Goal: Task Accomplishment & Management: Complete application form

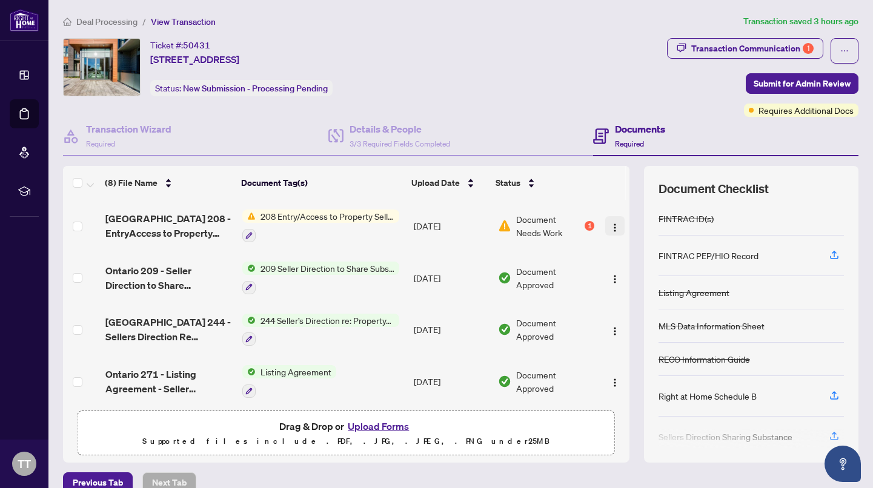
click at [612, 227] on img "button" at bounding box center [615, 228] width 10 height 10
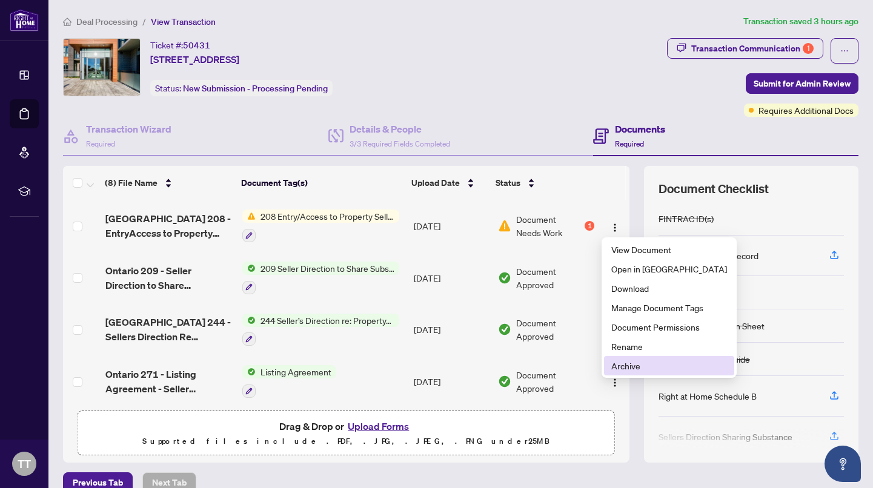
click at [616, 365] on span "Archive" at bounding box center [669, 365] width 116 height 13
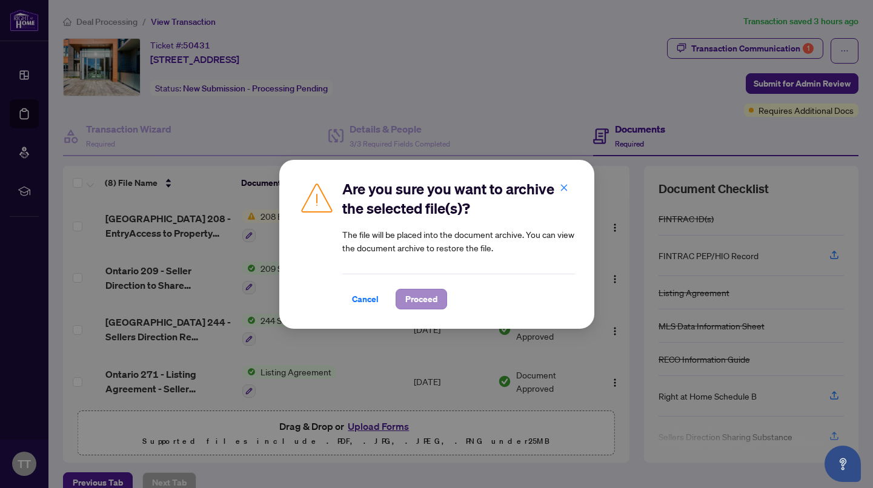
click at [421, 300] on span "Proceed" at bounding box center [421, 298] width 32 height 19
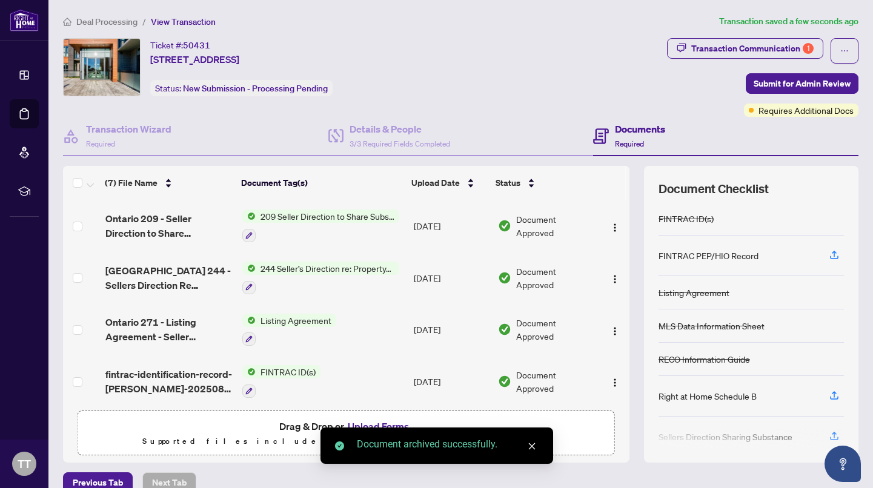
click at [288, 432] on span "Drag & Drop or Upload Forms" at bounding box center [345, 426] width 133 height 16
click at [532, 443] on icon "close" at bounding box center [531, 446] width 8 height 8
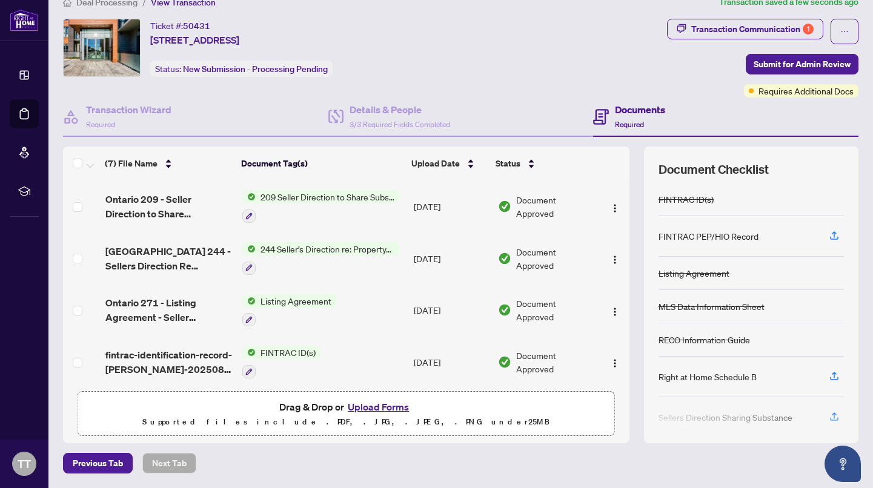
scroll to position [19, 0]
click at [380, 410] on button "Upload Forms" at bounding box center [378, 408] width 68 height 16
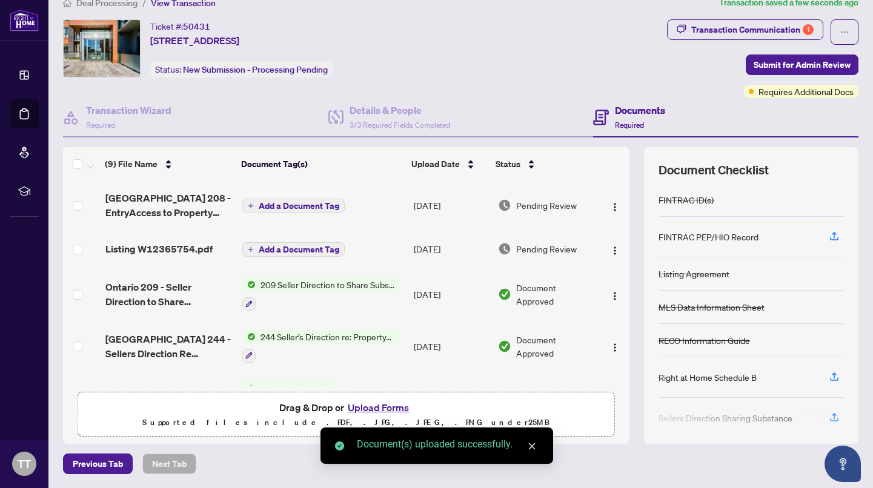
scroll to position [0, 0]
click at [297, 208] on span "Add a Document Tag" at bounding box center [299, 206] width 81 height 8
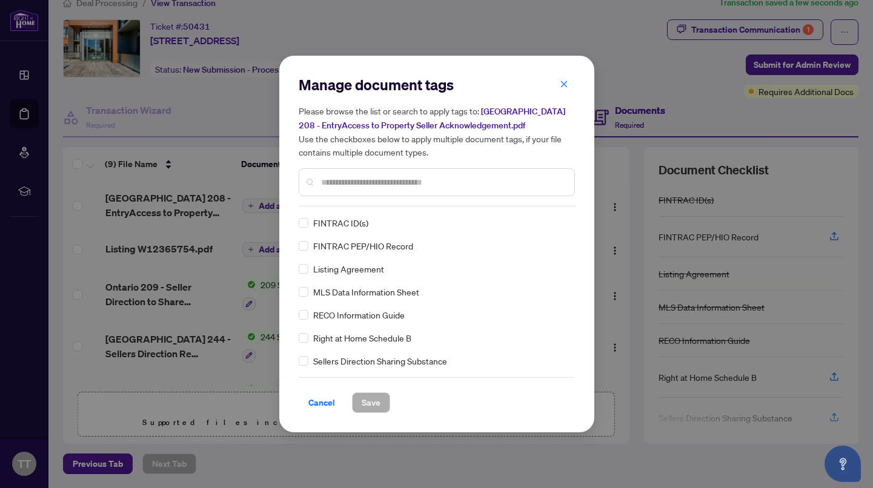
click at [349, 205] on div "Manage document tags Please browse the list or search to apply tags to: Ontario…" at bounding box center [437, 140] width 276 height 131
click at [356, 179] on input "text" at bounding box center [442, 182] width 243 height 13
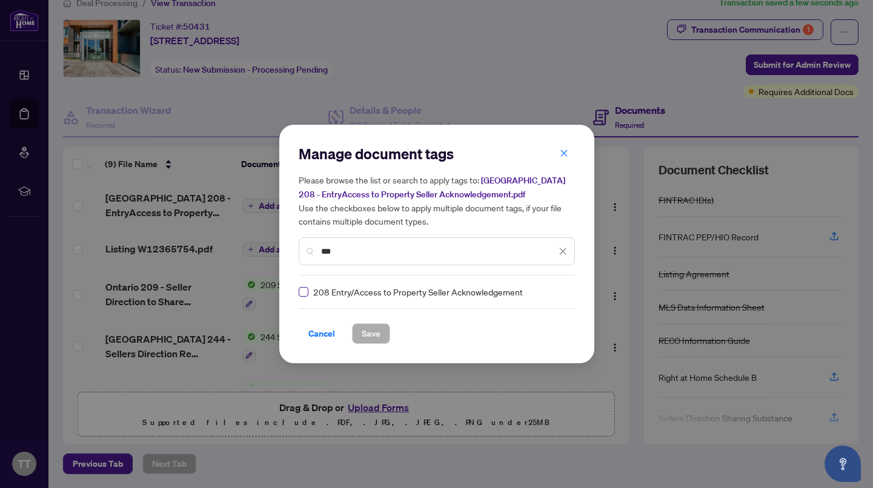
type input "***"
click at [375, 332] on span "Save" at bounding box center [370, 333] width 19 height 19
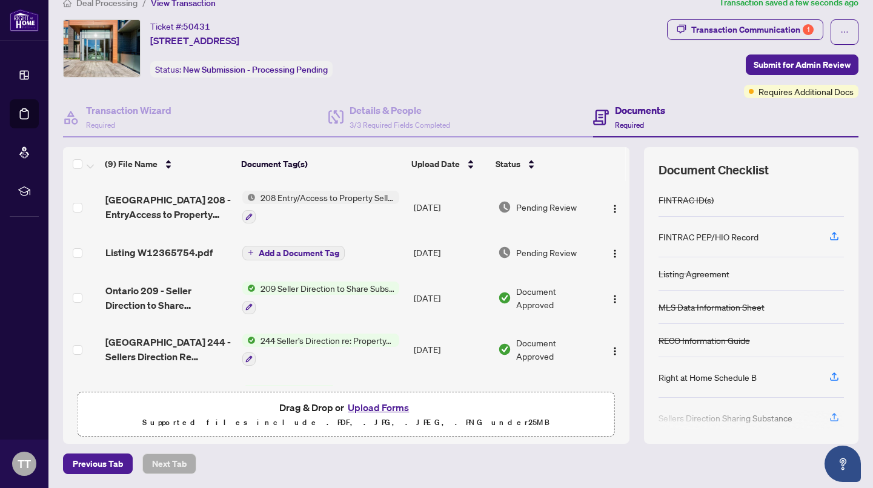
click at [312, 251] on span "Add a Document Tag" at bounding box center [299, 253] width 81 height 8
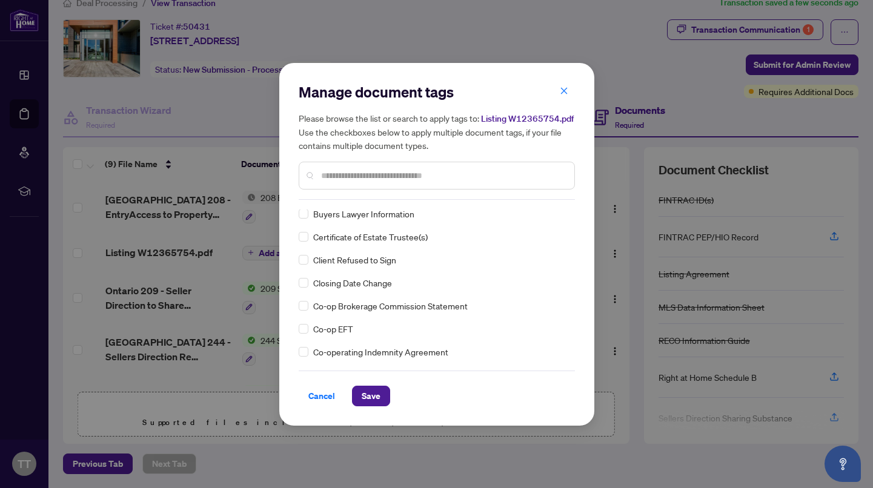
scroll to position [517, 0]
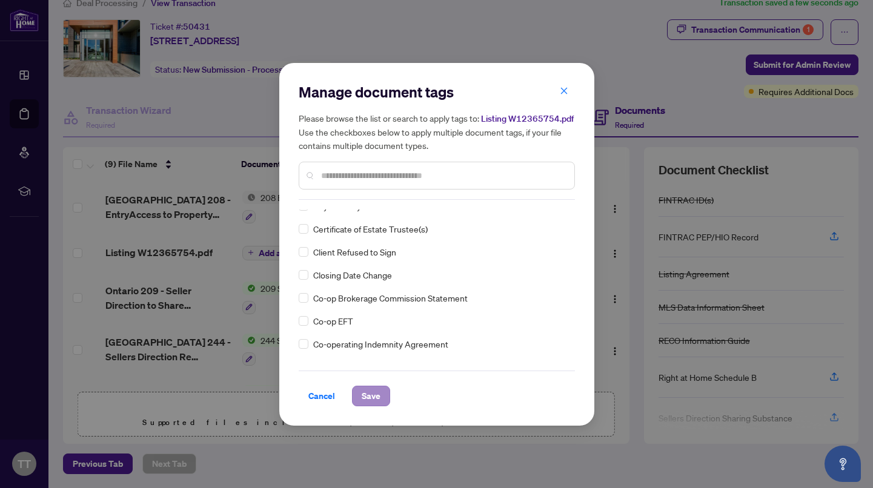
click at [371, 397] on span "Save" at bounding box center [370, 395] width 19 height 19
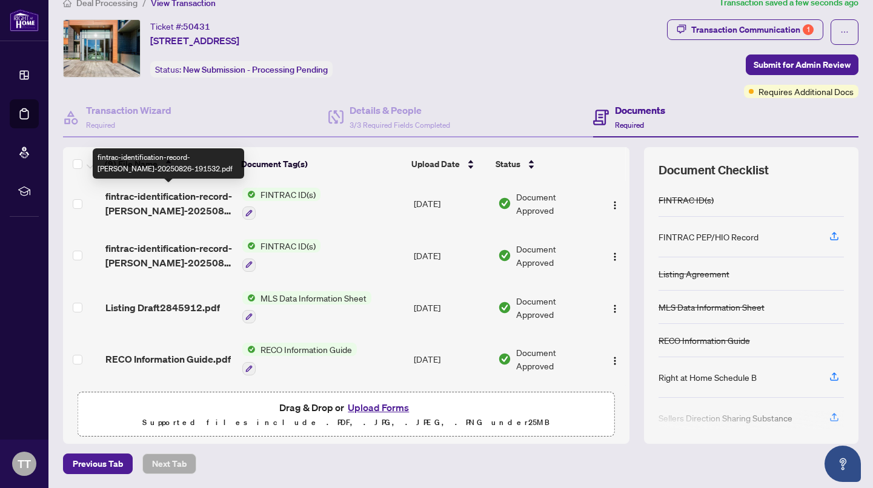
scroll to position [263, 0]
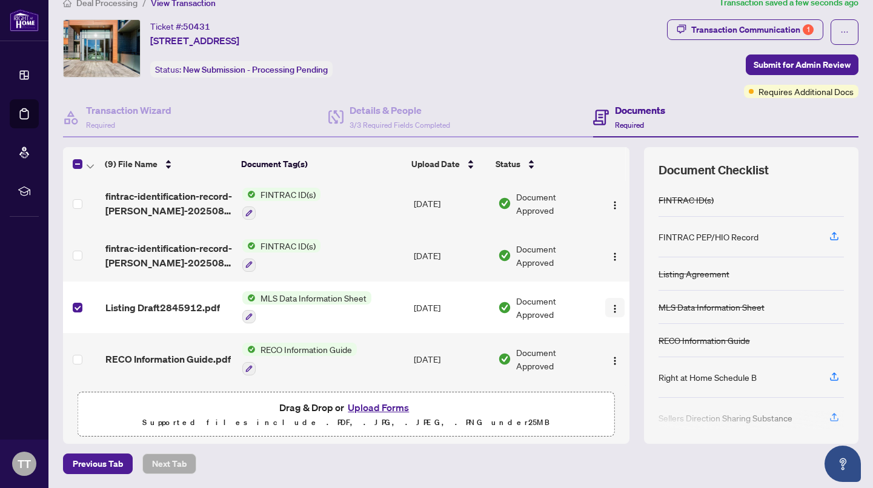
click at [610, 306] on img "button" at bounding box center [615, 309] width 10 height 10
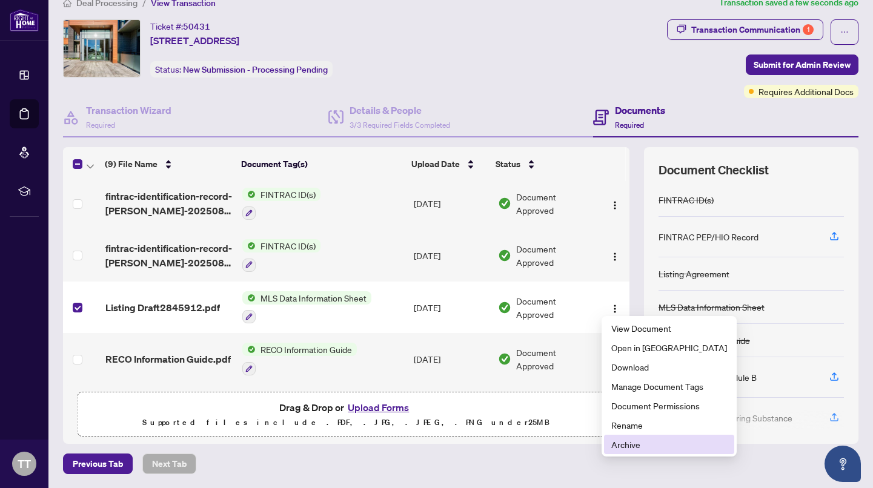
click at [626, 447] on span "Archive" at bounding box center [669, 444] width 116 height 13
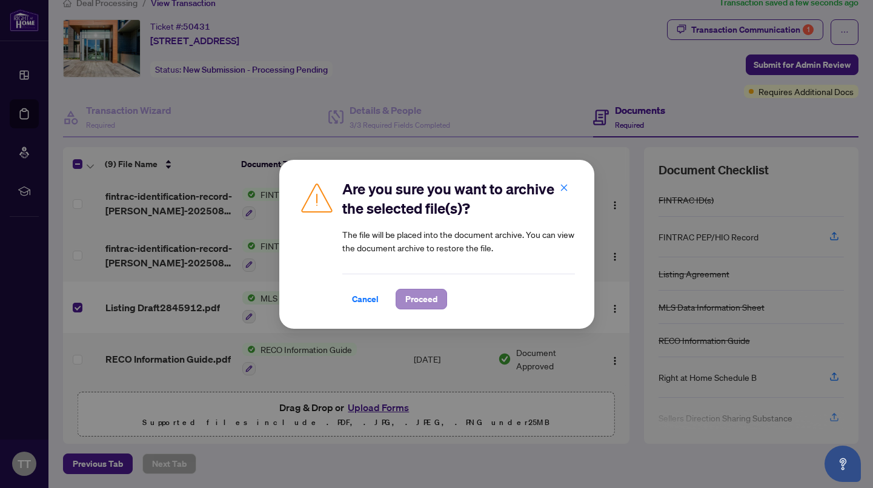
click at [430, 300] on span "Proceed" at bounding box center [421, 298] width 32 height 19
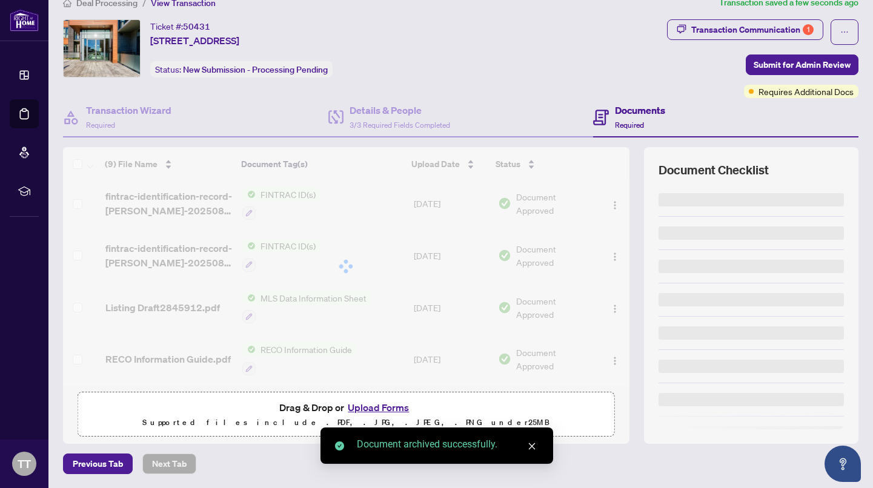
scroll to position [211, 0]
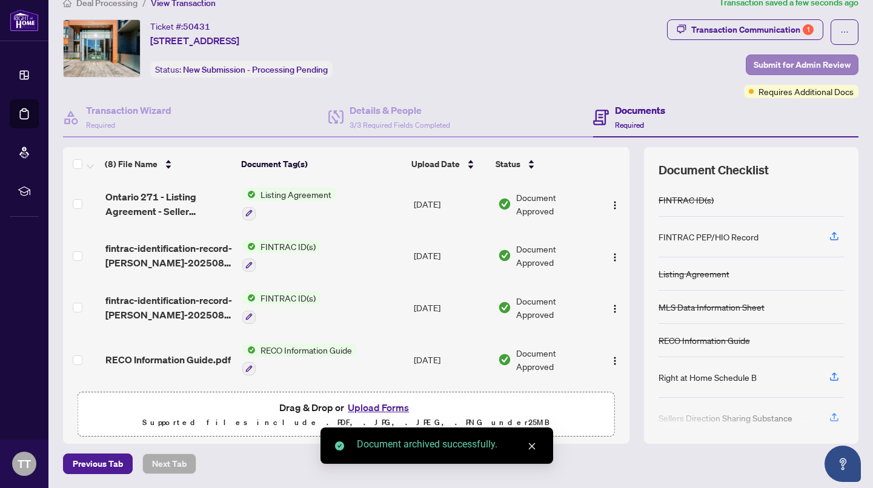
click at [806, 61] on span "Submit for Admin Review" at bounding box center [801, 64] width 97 height 19
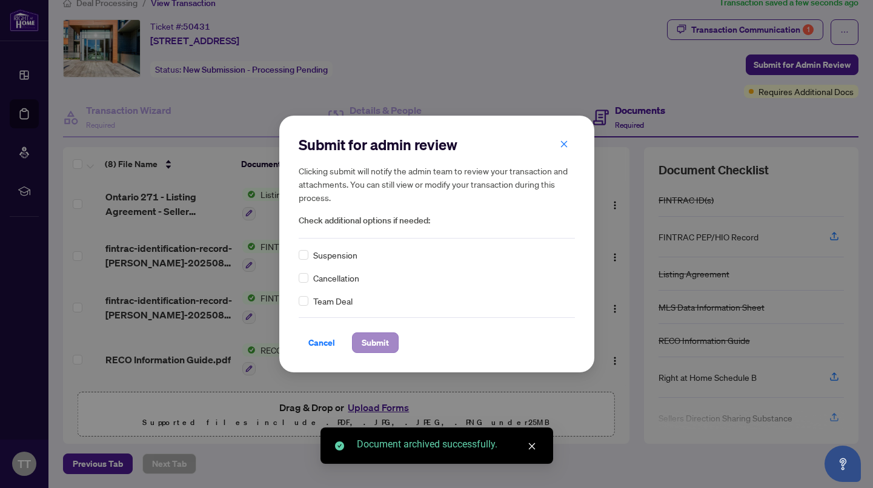
click at [374, 344] on span "Submit" at bounding box center [374, 342] width 27 height 19
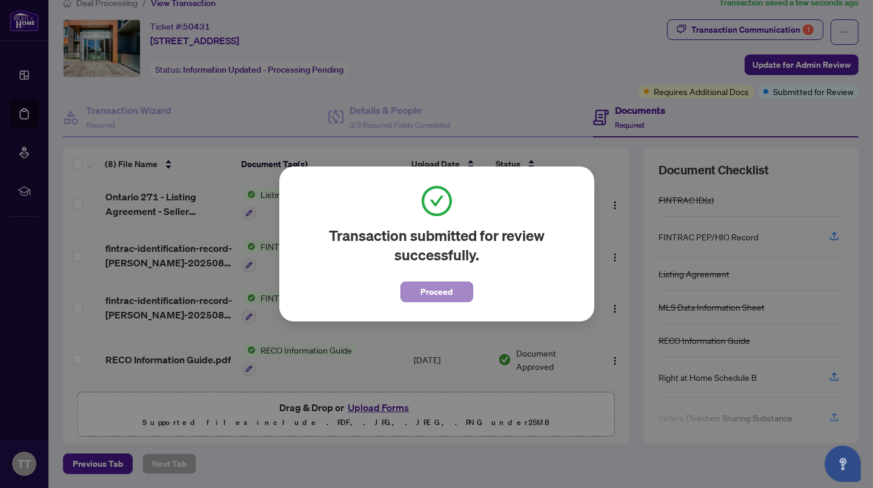
click at [444, 294] on span "Proceed" at bounding box center [436, 291] width 32 height 19
